Goal: Information Seeking & Learning: Check status

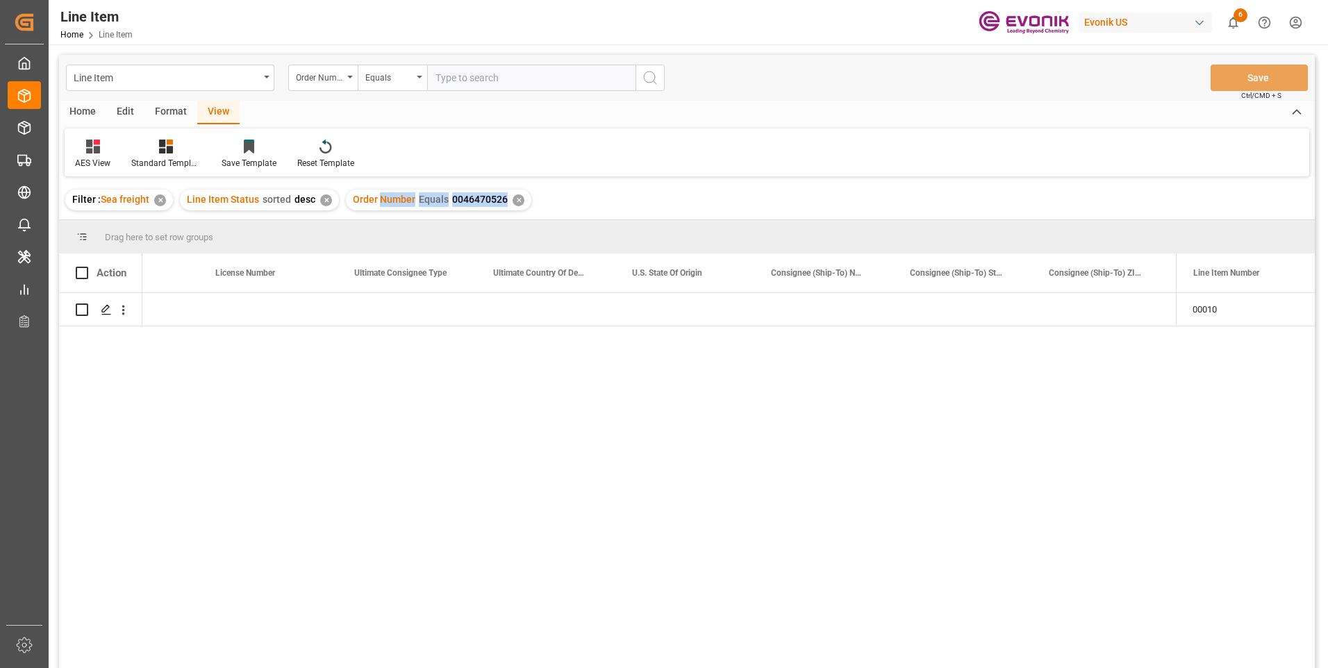
scroll to position [0, 1472]
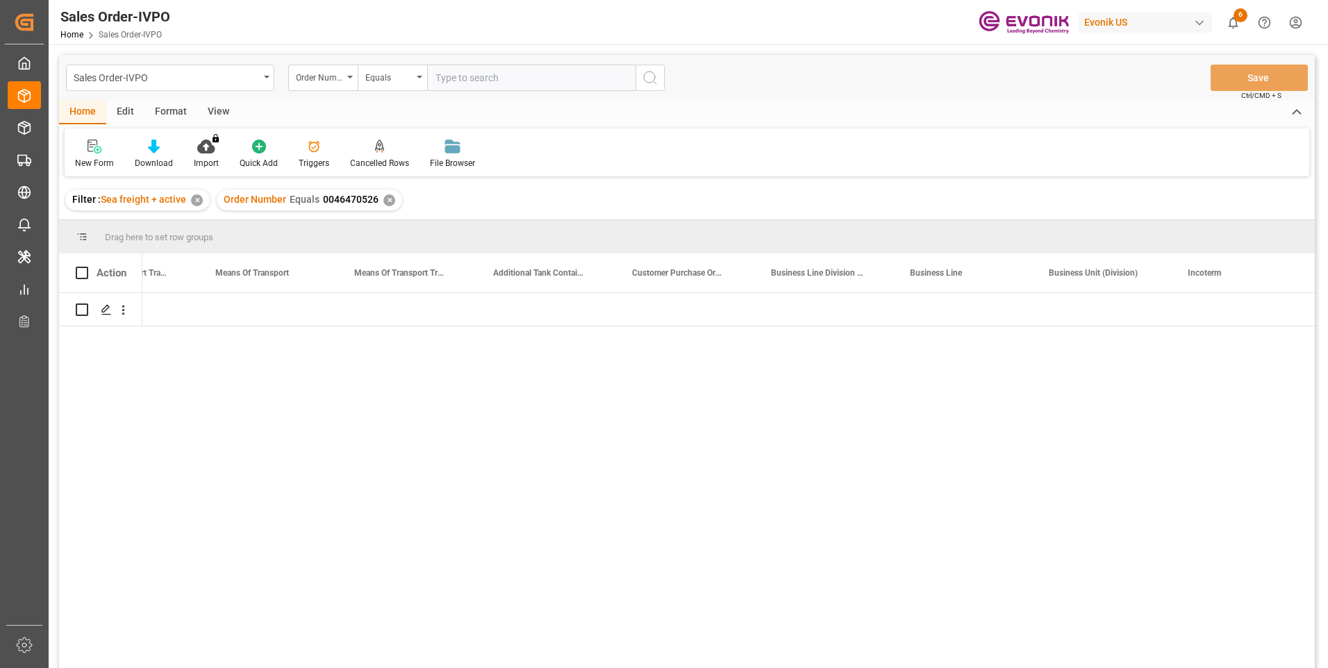
scroll to position [0, 2444]
click at [474, 78] on input "text" at bounding box center [531, 78] width 208 height 26
paste input "2007066418"
type input "2007066418"
click at [643, 81] on icon "search button" at bounding box center [650, 77] width 17 height 17
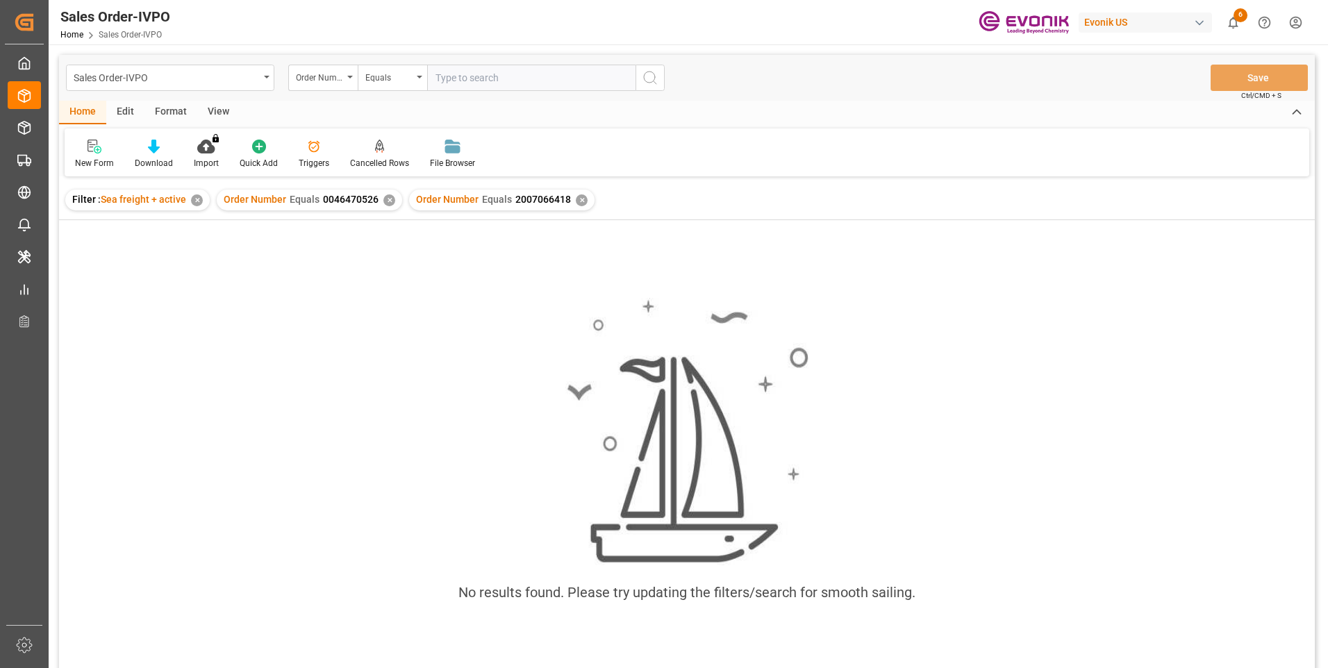
click at [384, 199] on div "✕" at bounding box center [389, 200] width 12 height 12
